Goal: Task Accomplishment & Management: Manage account settings

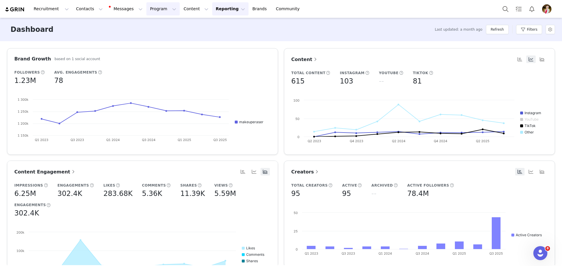
click at [146, 6] on button "Program Program" at bounding box center [162, 8] width 33 height 13
click at [144, 28] on p "Activations" at bounding box center [148, 26] width 23 height 6
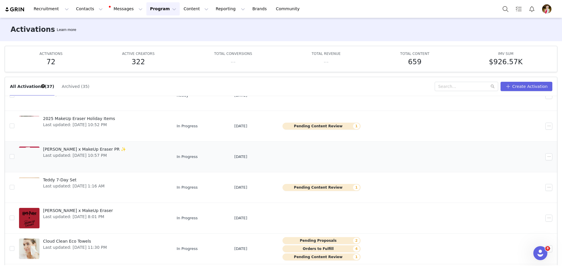
scroll to position [117, 0]
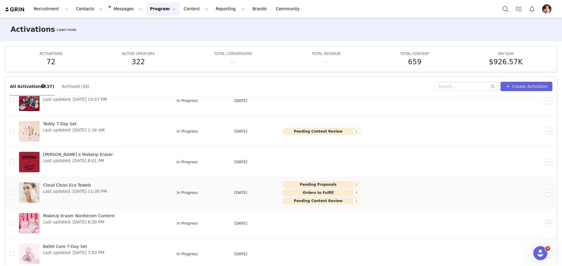
click at [74, 189] on span "Last updated: [DATE] 11:30 PM" at bounding box center [75, 192] width 64 height 6
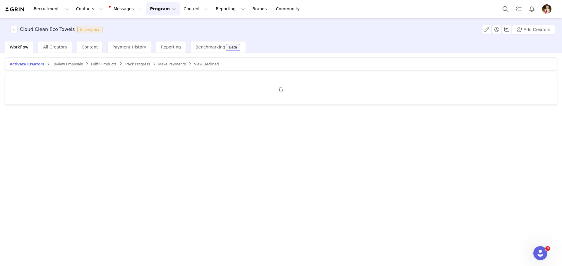
click at [62, 66] on span "Review Proposals" at bounding box center [67, 64] width 30 height 4
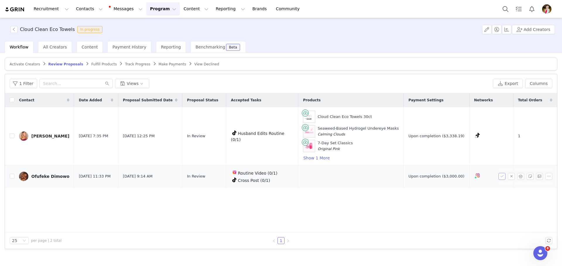
click at [501, 178] on button "button" at bounding box center [501, 176] width 7 height 7
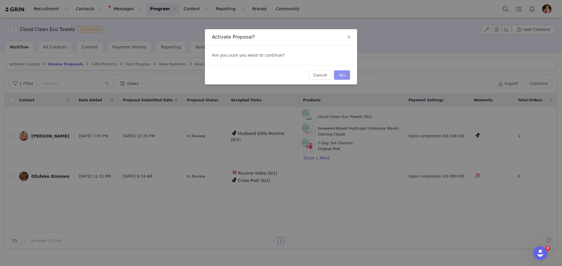
click at [344, 75] on button "Yes" at bounding box center [342, 74] width 16 height 9
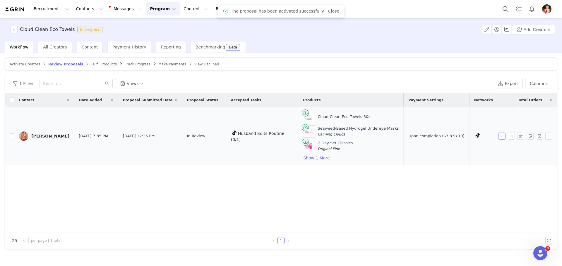
click at [501, 136] on button "button" at bounding box center [501, 136] width 7 height 7
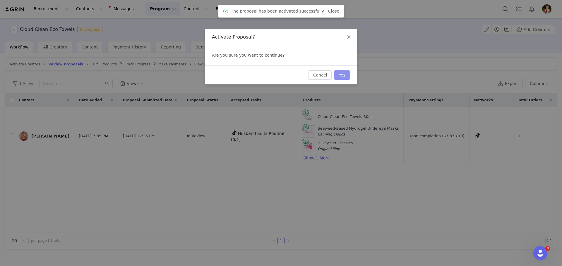
click at [345, 76] on button "Yes" at bounding box center [342, 74] width 16 height 9
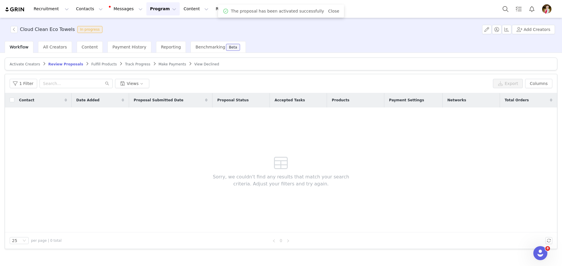
click at [91, 64] on span "Fulfill Products" at bounding box center [103, 64] width 25 height 4
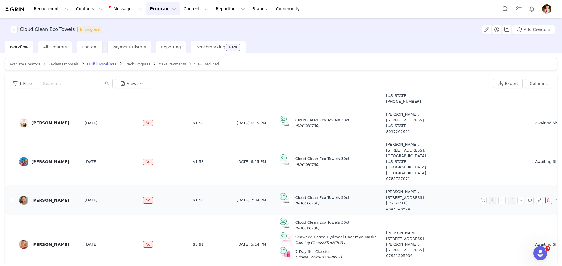
scroll to position [552, 0]
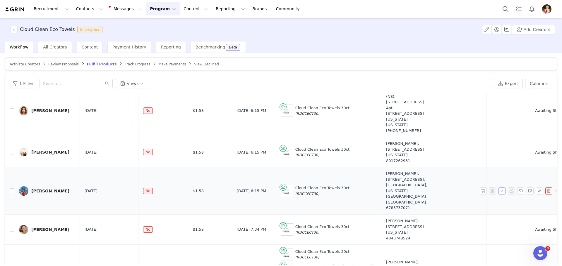
click at [498, 188] on button "button" at bounding box center [501, 191] width 7 height 7
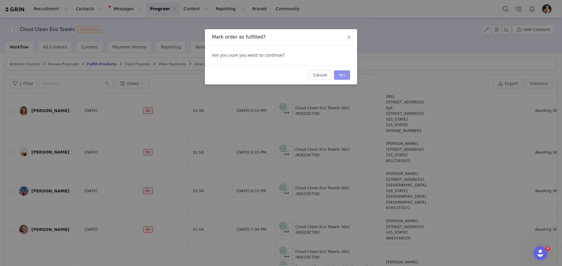
click at [343, 74] on button "Yes" at bounding box center [342, 74] width 16 height 9
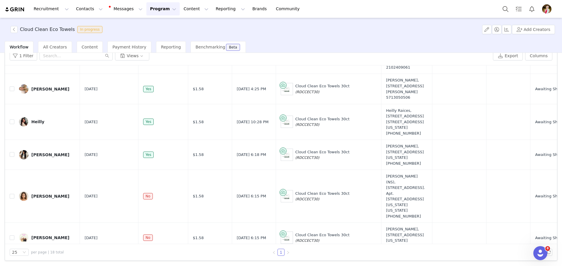
scroll to position [439, 0]
click at [498, 192] on button "button" at bounding box center [501, 195] width 7 height 7
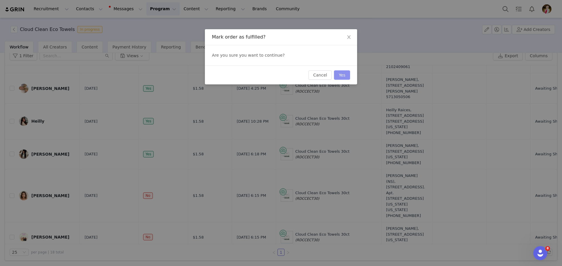
click at [346, 75] on button "Yes" at bounding box center [342, 74] width 16 height 9
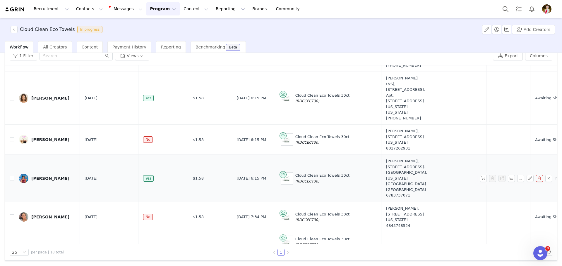
scroll to position [526, 0]
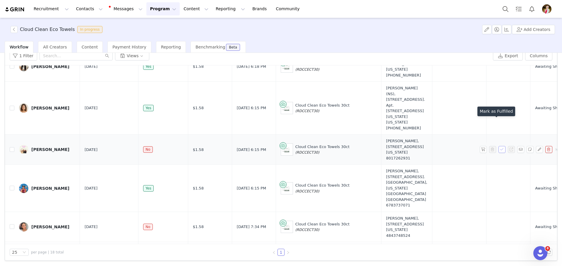
click at [498, 146] on button "button" at bounding box center [501, 149] width 7 height 7
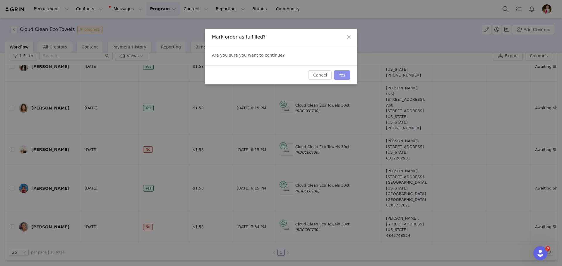
click at [343, 73] on button "Yes" at bounding box center [342, 74] width 16 height 9
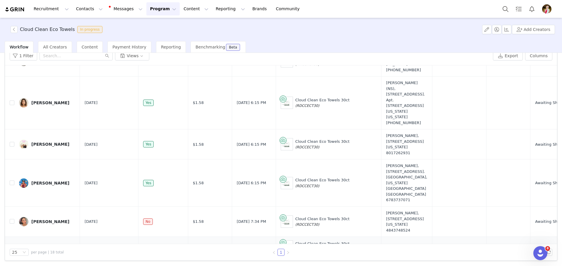
scroll to position [581, 0]
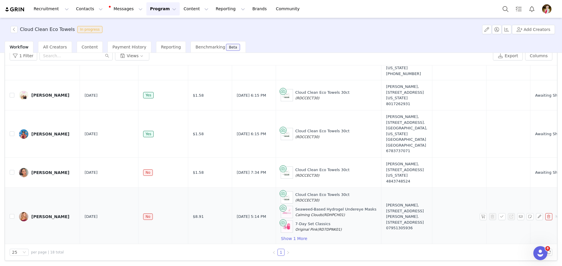
drag, startPoint x: 389, startPoint y: 226, endPoint x: 362, endPoint y: 197, distance: 39.5
click at [386, 203] on div "Emma Chloe, 9 Wentworth avenue. Manchester, M45 7GQ United Kingdom 07951305936" at bounding box center [406, 217] width 41 height 29
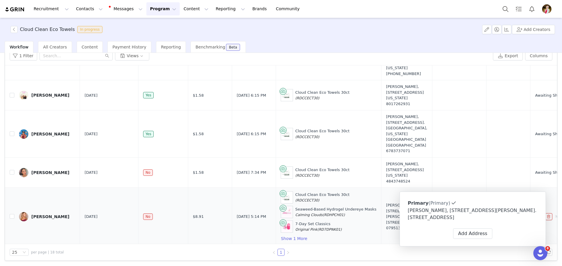
drag, startPoint x: 435, startPoint y: 175, endPoint x: 445, endPoint y: 187, distance: 14.9
click at [435, 175] on td at bounding box center [459, 173] width 54 height 30
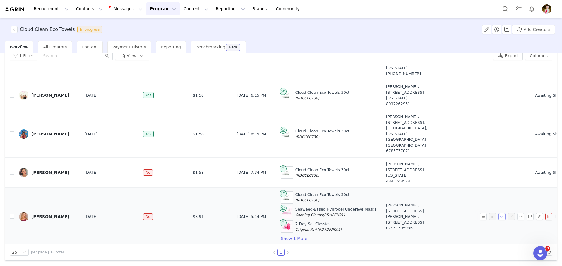
click at [498, 213] on button "button" at bounding box center [501, 216] width 7 height 7
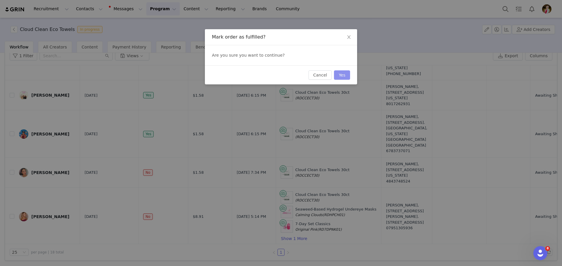
click at [340, 77] on button "Yes" at bounding box center [342, 74] width 16 height 9
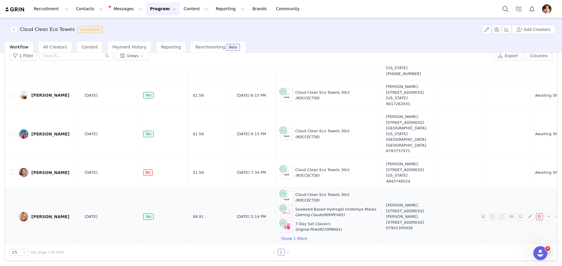
click at [51, 215] on div "Emma Chloe" at bounding box center [50, 217] width 38 height 5
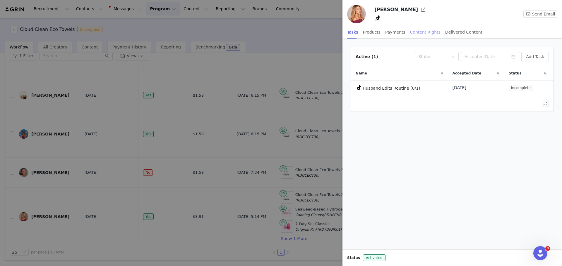
click at [410, 35] on div "Content Rights" at bounding box center [425, 32] width 30 height 13
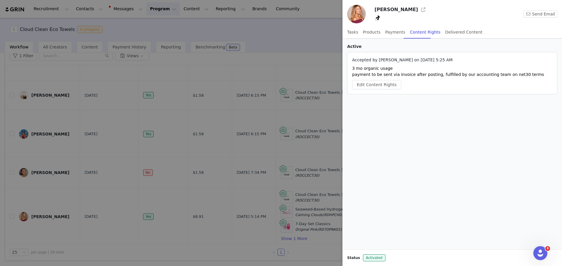
click at [181, 139] on div at bounding box center [281, 133] width 562 height 266
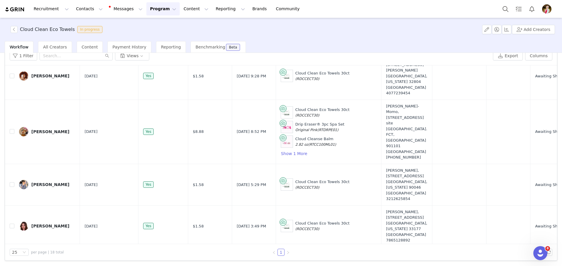
scroll to position [0, 0]
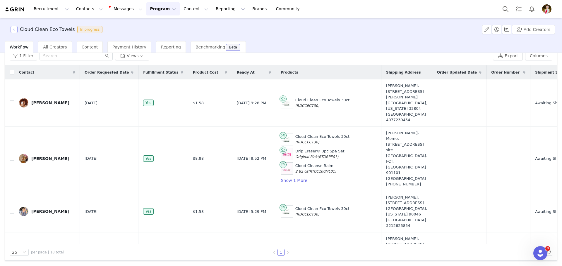
click at [14, 29] on button "button" at bounding box center [14, 29] width 7 height 7
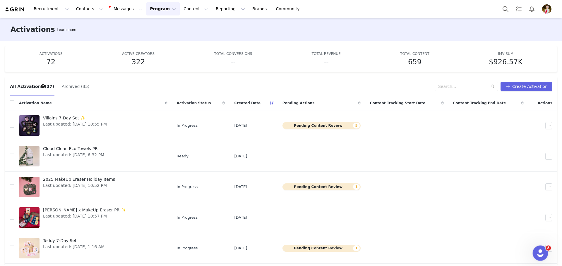
click at [540, 254] on icon "Open Intercom Messenger" at bounding box center [539, 253] width 10 height 10
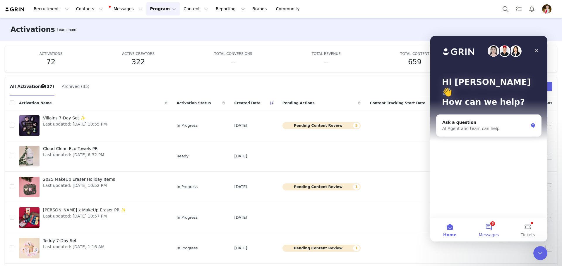
click at [484, 227] on button "8 Messages" at bounding box center [488, 229] width 39 height 23
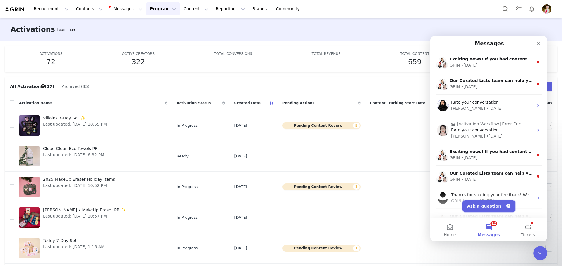
click at [480, 205] on button "Ask a question" at bounding box center [488, 207] width 53 height 12
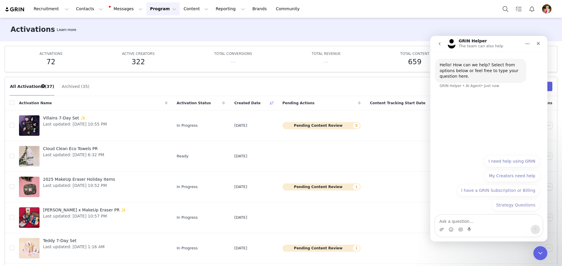
click at [503, 162] on button "I need help using GRIN" at bounding box center [512, 162] width 56 height 12
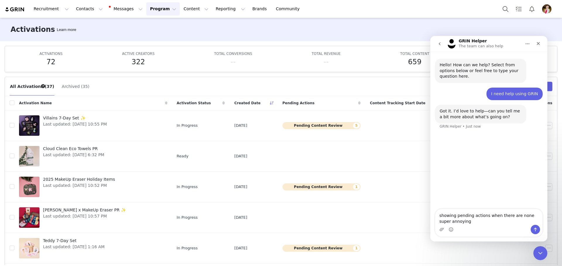
type textarea "showing pending actions when there are none super annoying"
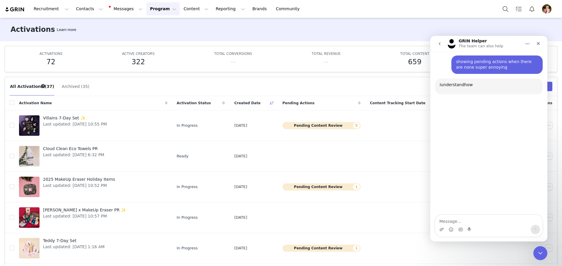
scroll to position [72, 0]
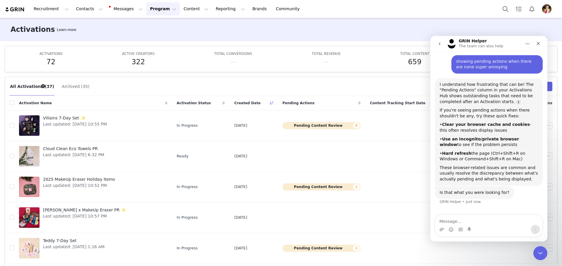
click at [543, 6] on img "Profile" at bounding box center [546, 8] width 9 height 9
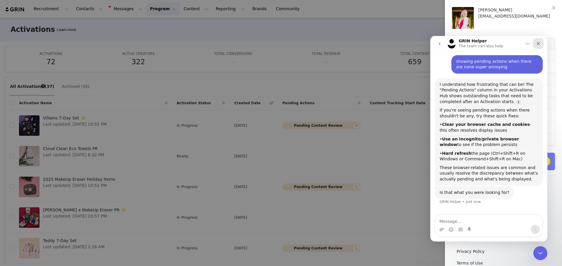
click at [537, 41] on div "Close" at bounding box center [538, 43] width 11 height 11
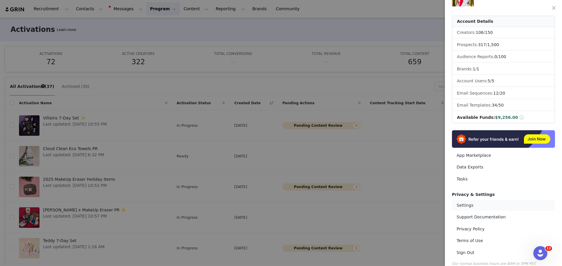
scroll to position [29, 0]
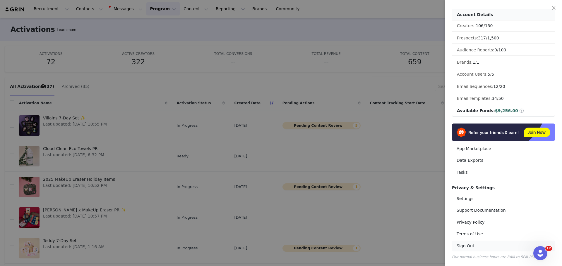
click at [473, 244] on link "Sign Out" at bounding box center [503, 246] width 103 height 11
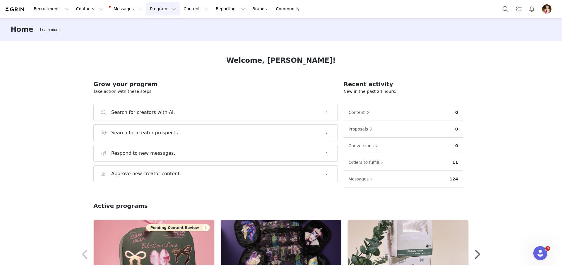
drag, startPoint x: 146, startPoint y: 11, endPoint x: 146, endPoint y: 16, distance: 5.0
click at [146, 10] on button "Program Program" at bounding box center [162, 8] width 33 height 13
click at [148, 28] on p "Activations" at bounding box center [148, 26] width 23 height 6
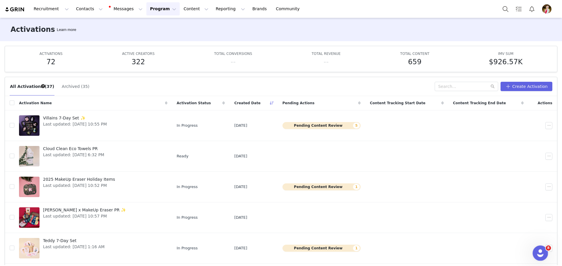
click at [534, 249] on div "Open Intercom Messenger" at bounding box center [538, 252] width 19 height 19
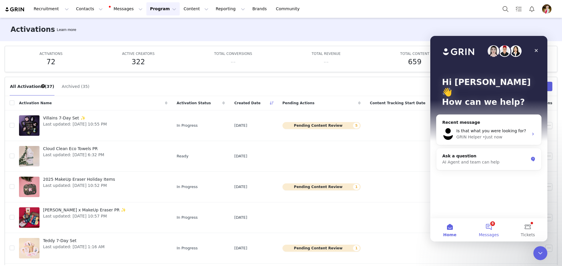
click at [500, 231] on button "8 Messages" at bounding box center [488, 229] width 39 height 23
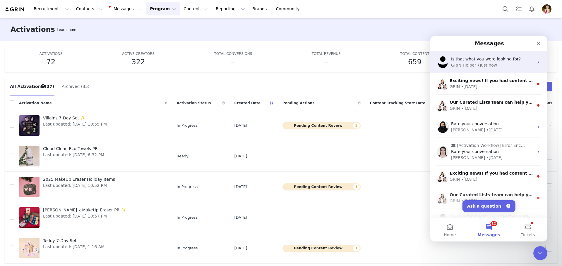
click at [485, 64] on div "• Just now" at bounding box center [487, 65] width 20 height 6
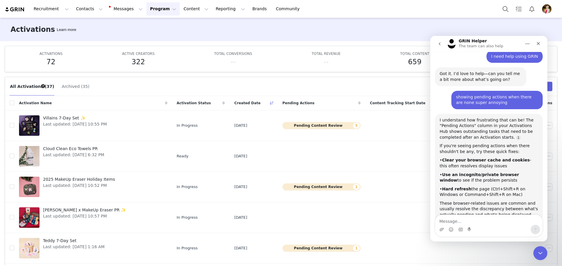
scroll to position [64, 0]
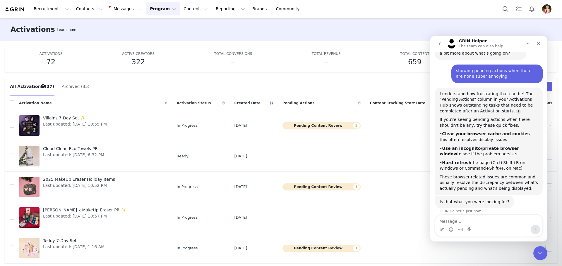
click at [437, 44] on icon "go back" at bounding box center [439, 44] width 5 height 5
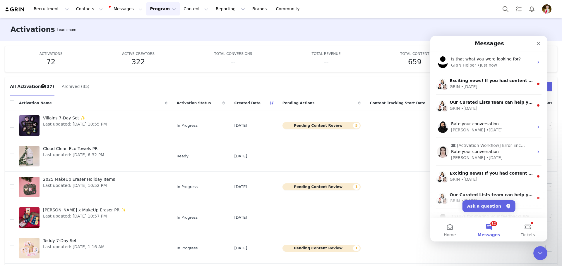
scroll to position [0, 0]
click at [496, 206] on button "Ask a question" at bounding box center [488, 207] width 53 height 12
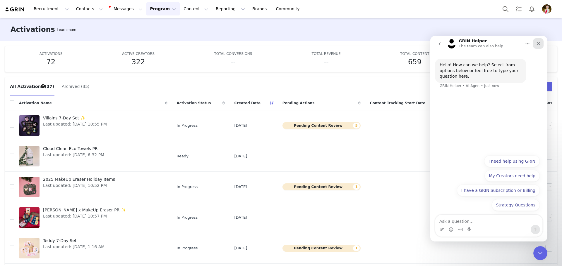
click at [535, 45] on div "Close" at bounding box center [538, 43] width 11 height 11
